Goal: Transaction & Acquisition: Download file/media

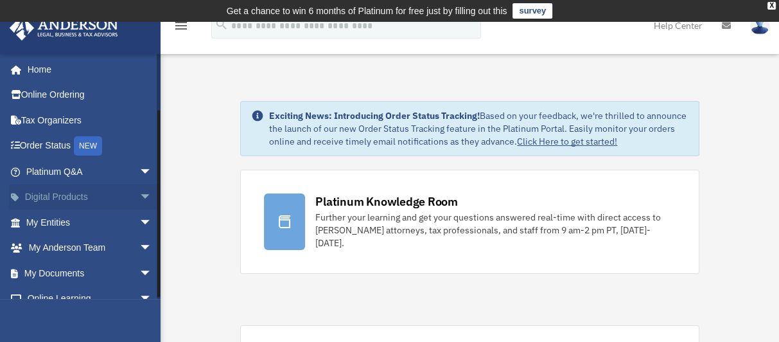
scroll to position [66, 0]
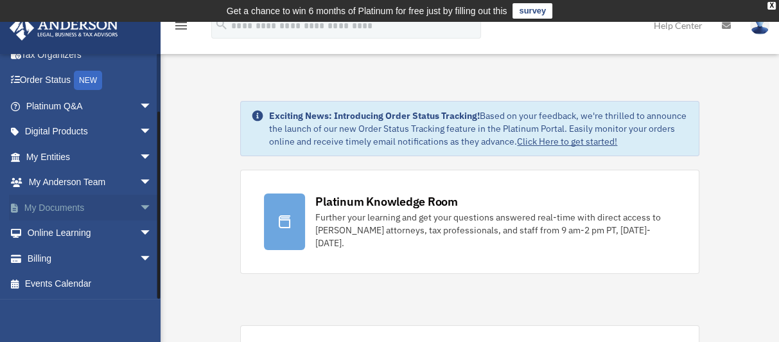
click at [139, 205] on span "arrow_drop_down" at bounding box center [152, 208] width 26 height 26
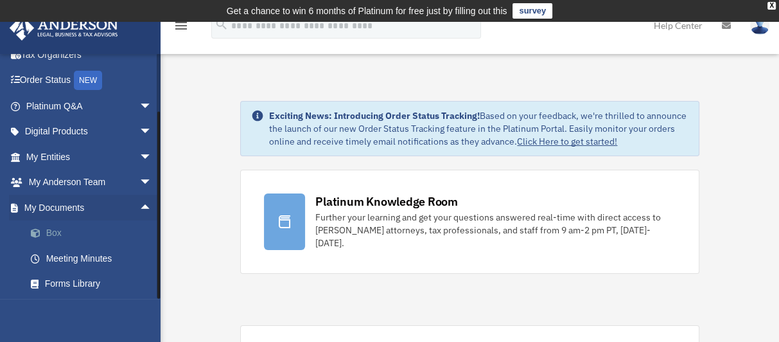
click at [55, 233] on link "Box" at bounding box center [95, 233] width 154 height 26
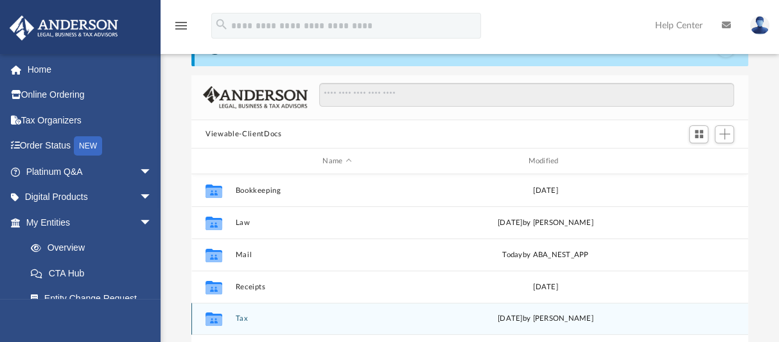
scroll to position [128, 0]
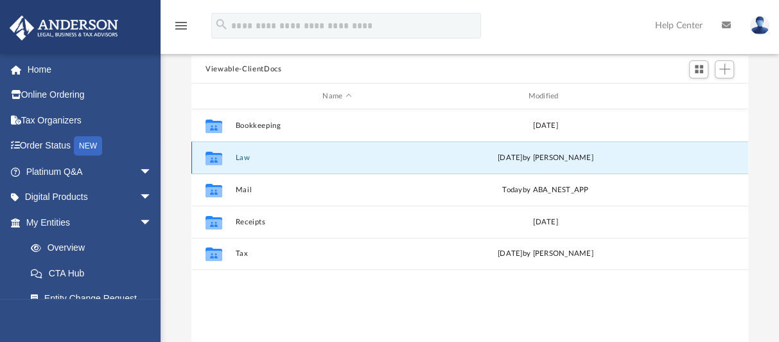
click at [247, 156] on button "Law" at bounding box center [337, 158] width 203 height 8
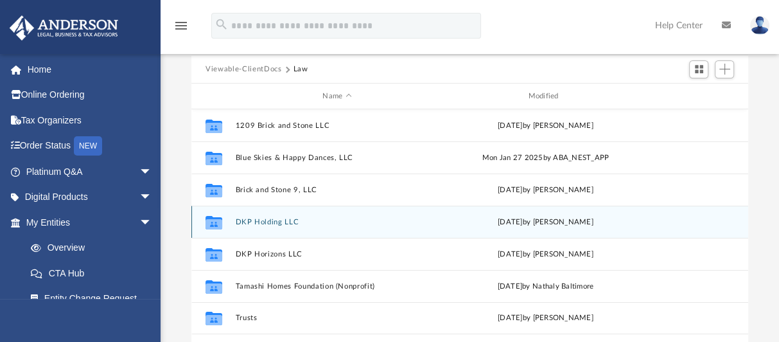
click at [282, 220] on button "DKP Holding LLC" at bounding box center [337, 222] width 203 height 8
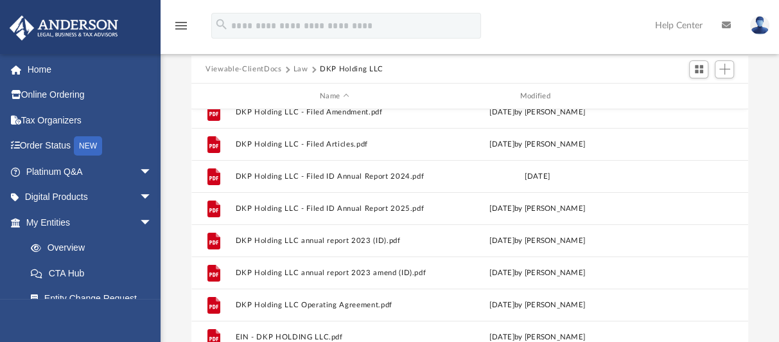
scroll to position [55, 0]
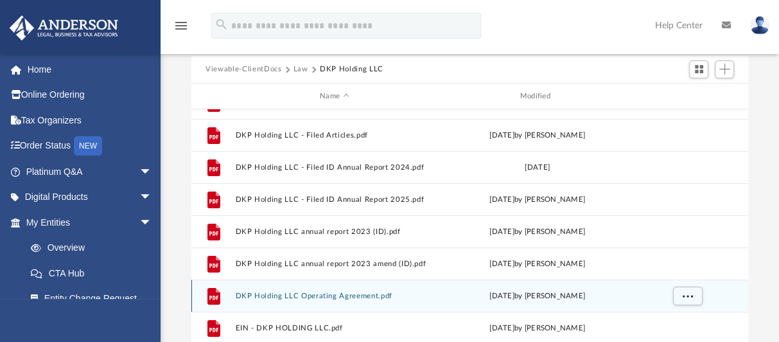
click at [318, 294] on div "Collaborated Folder Form 8822-B [DATE] by [PERSON_NAME] File DKP Holding LLC - …" at bounding box center [469, 242] width 557 height 267
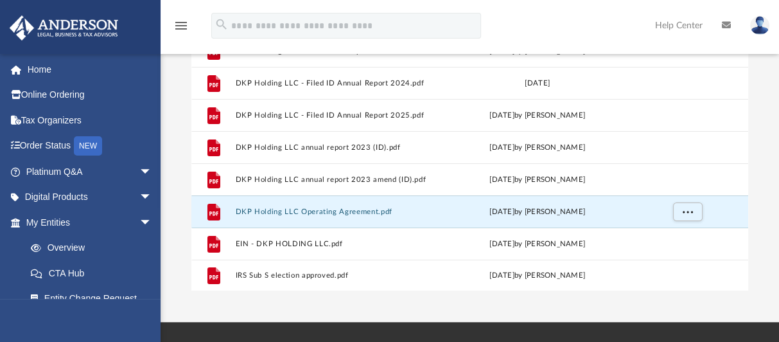
scroll to position [218, 0]
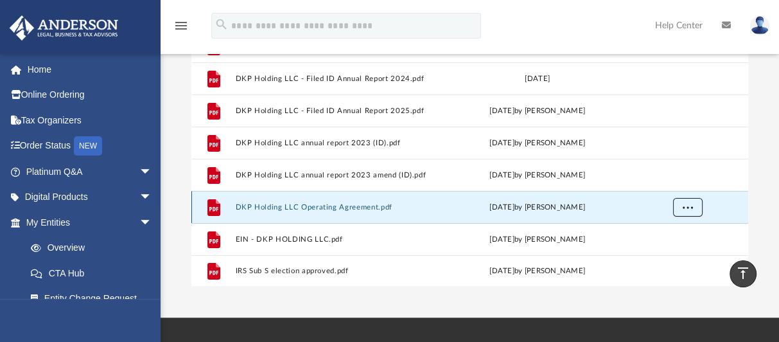
click at [685, 206] on span "More options" at bounding box center [688, 206] width 10 height 7
click at [675, 254] on li "Download" at bounding box center [676, 252] width 37 height 13
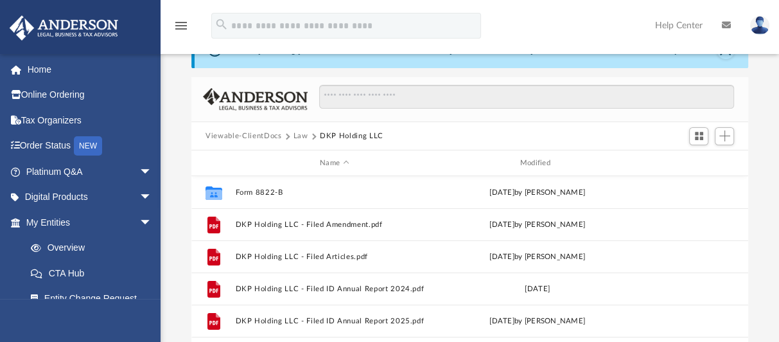
scroll to position [0, 0]
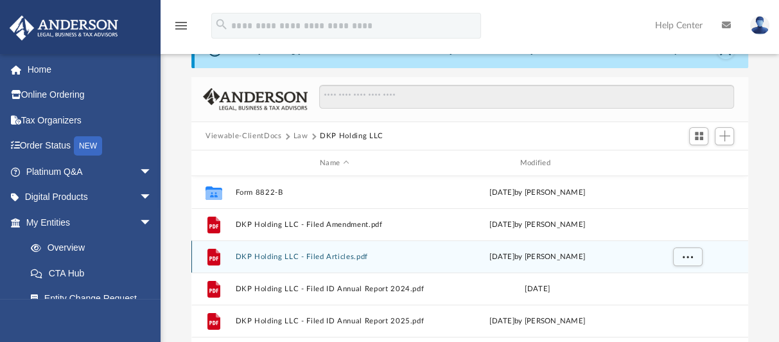
click at [277, 254] on button "DKP Holding LLC - Filed Articles.pdf" at bounding box center [335, 256] width 198 height 8
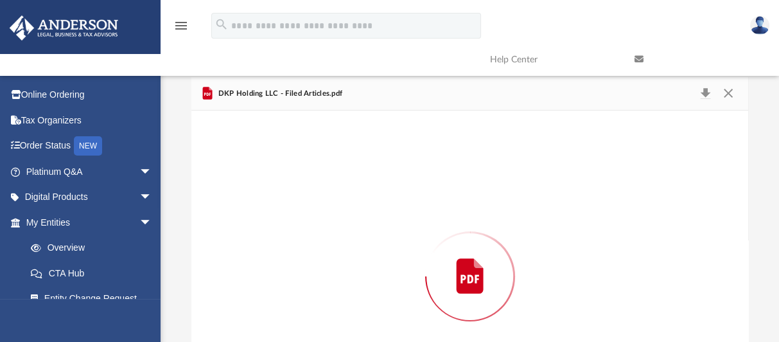
scroll to position [138, 0]
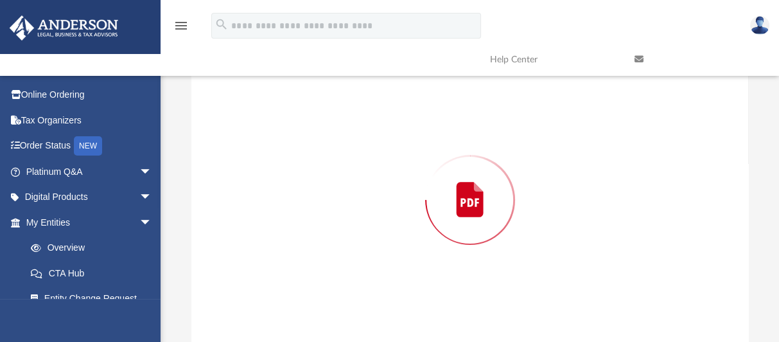
click at [277, 254] on div "Preview" at bounding box center [469, 199] width 557 height 331
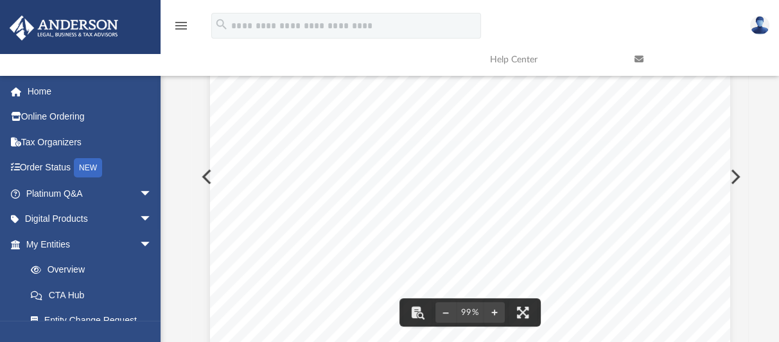
scroll to position [0, 0]
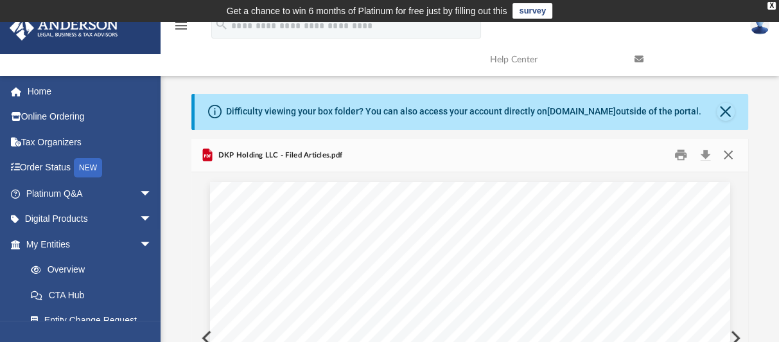
click at [727, 155] on button "Close" at bounding box center [727, 155] width 23 height 20
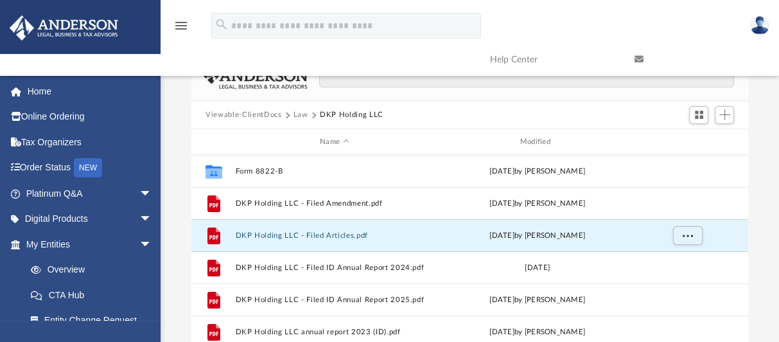
scroll to position [84, 0]
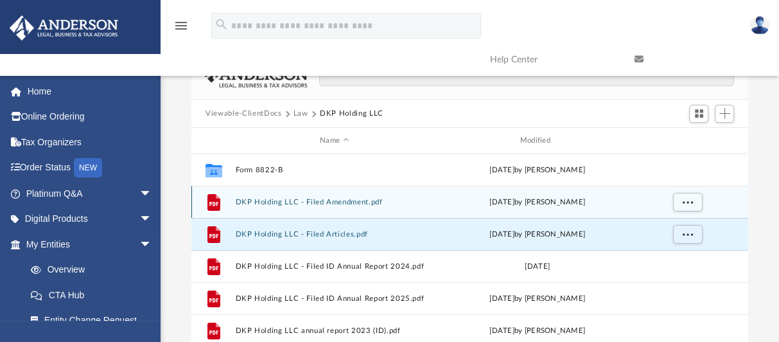
click at [324, 200] on button "DKP Holding LLC - Filed Amendment.pdf" at bounding box center [335, 202] width 198 height 8
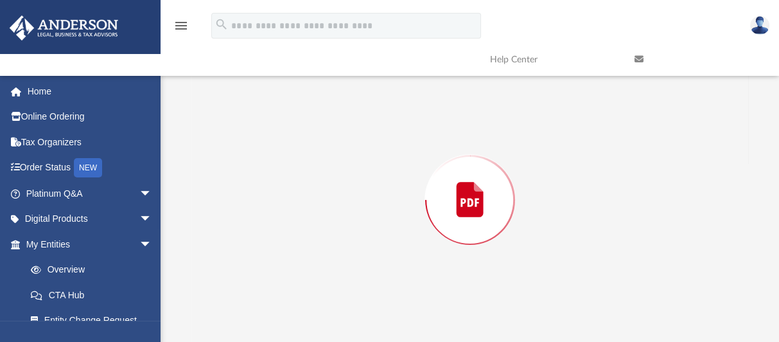
click at [324, 200] on div "Preview" at bounding box center [469, 199] width 557 height 331
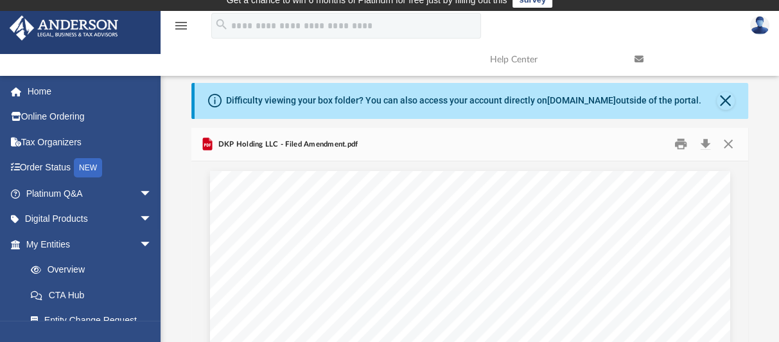
scroll to position [10, 0]
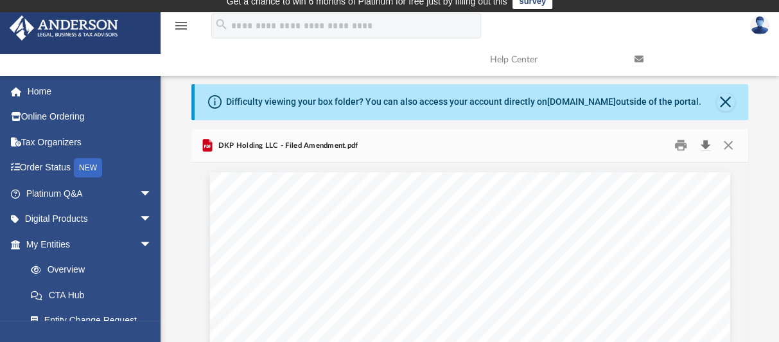
click at [703, 141] on button "Download" at bounding box center [705, 146] width 23 height 20
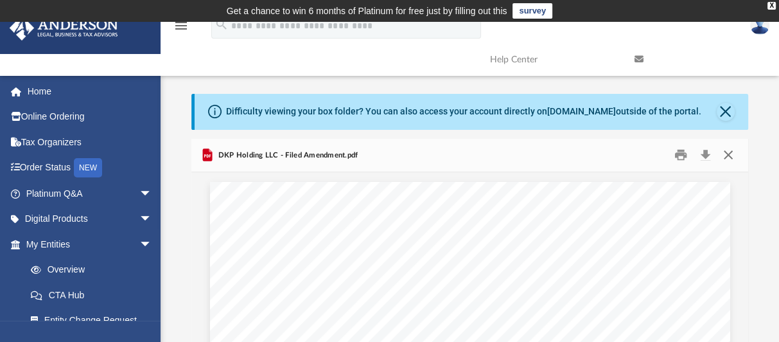
click at [730, 153] on button "Close" at bounding box center [727, 155] width 23 height 20
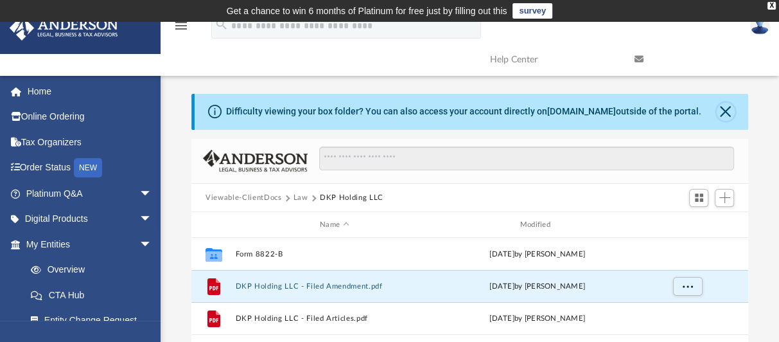
click at [725, 106] on button "Close" at bounding box center [726, 112] width 18 height 18
